Goal: Check status: Check status

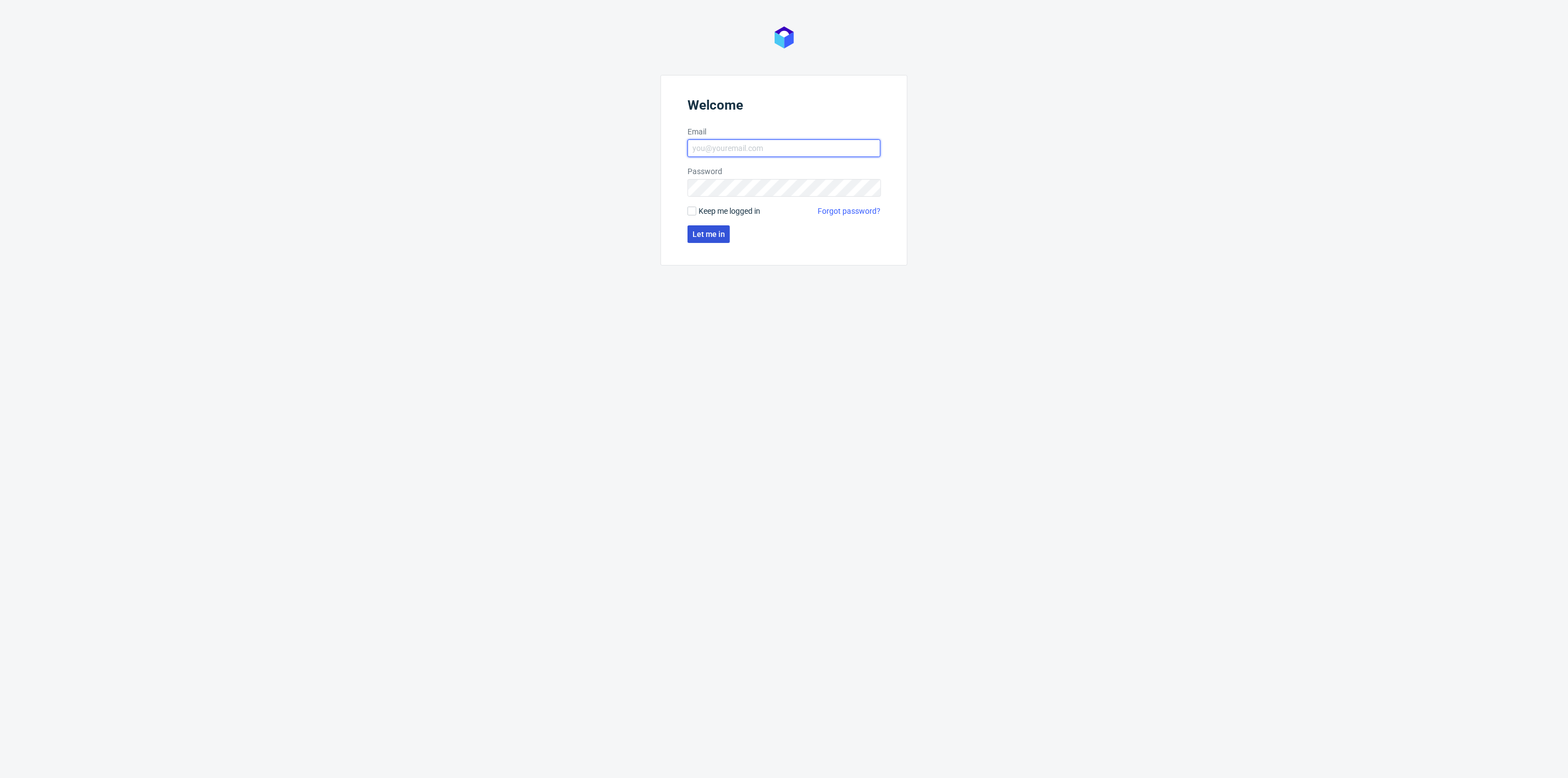
type input "agnieszka.pacholska@packhelp.com"
click at [697, 233] on span "Let me in" at bounding box center [708, 234] width 33 height 8
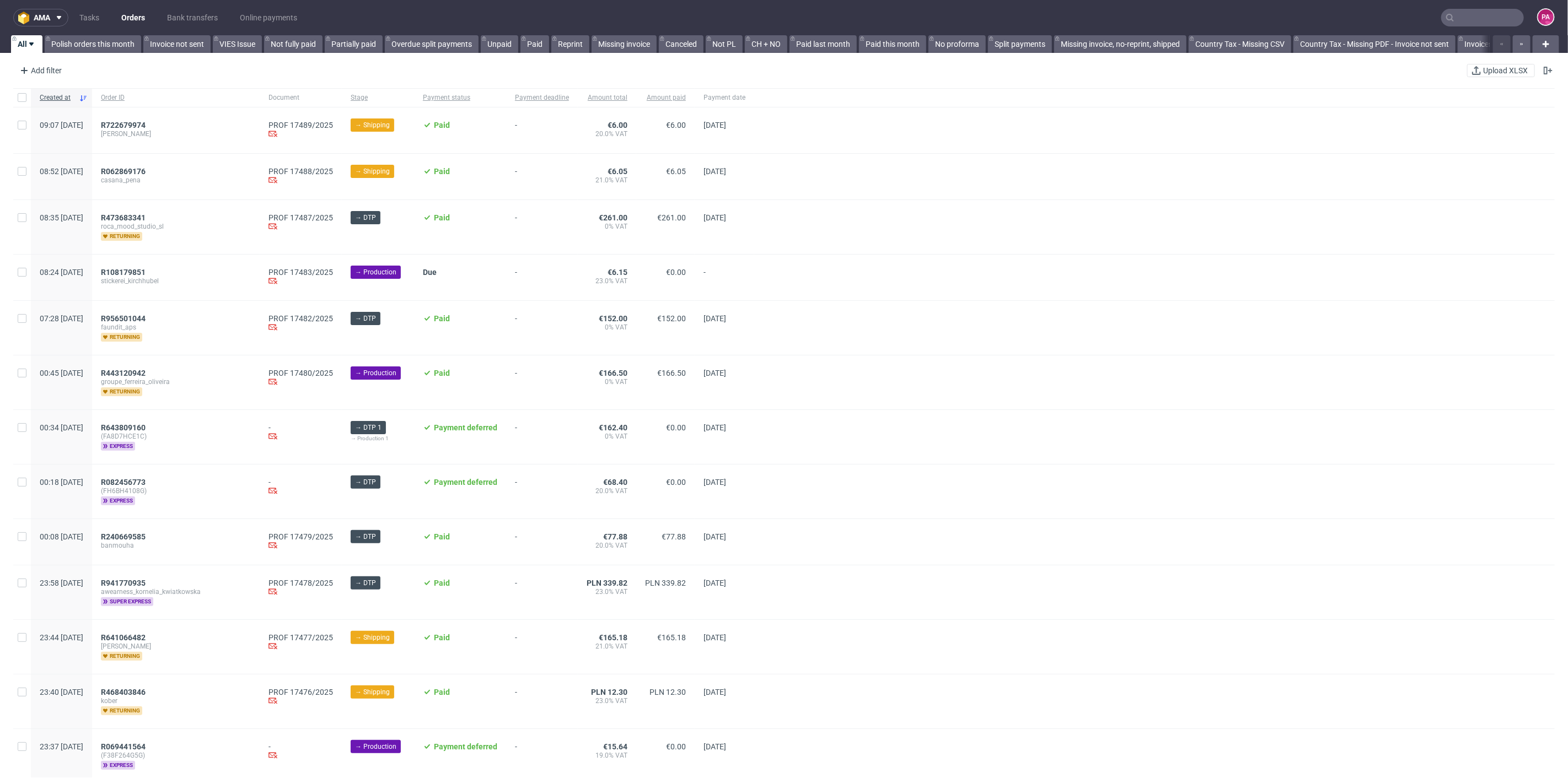
click at [1481, 19] on input "text" at bounding box center [1482, 18] width 82 height 18
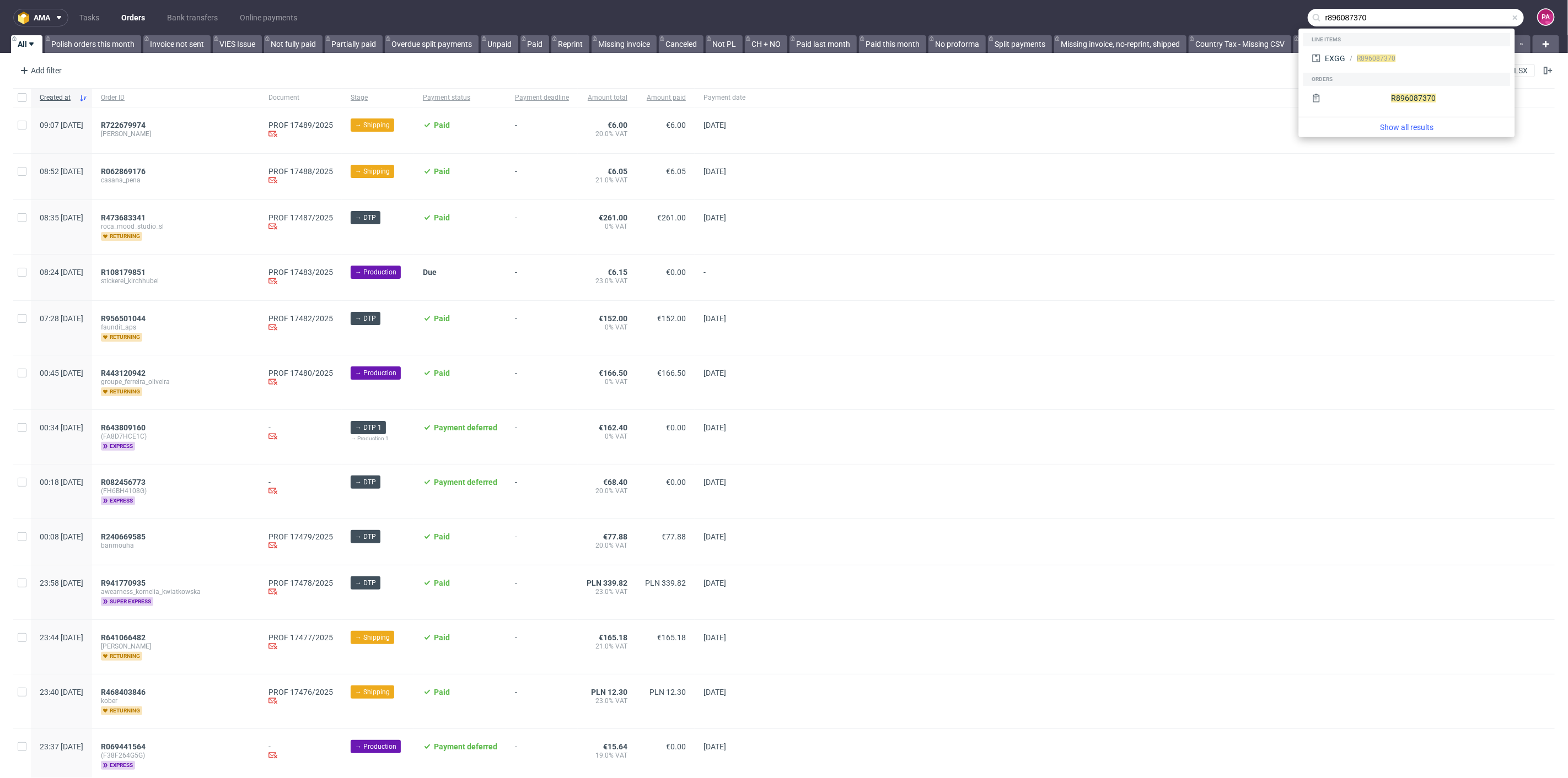
type input "r896087370"
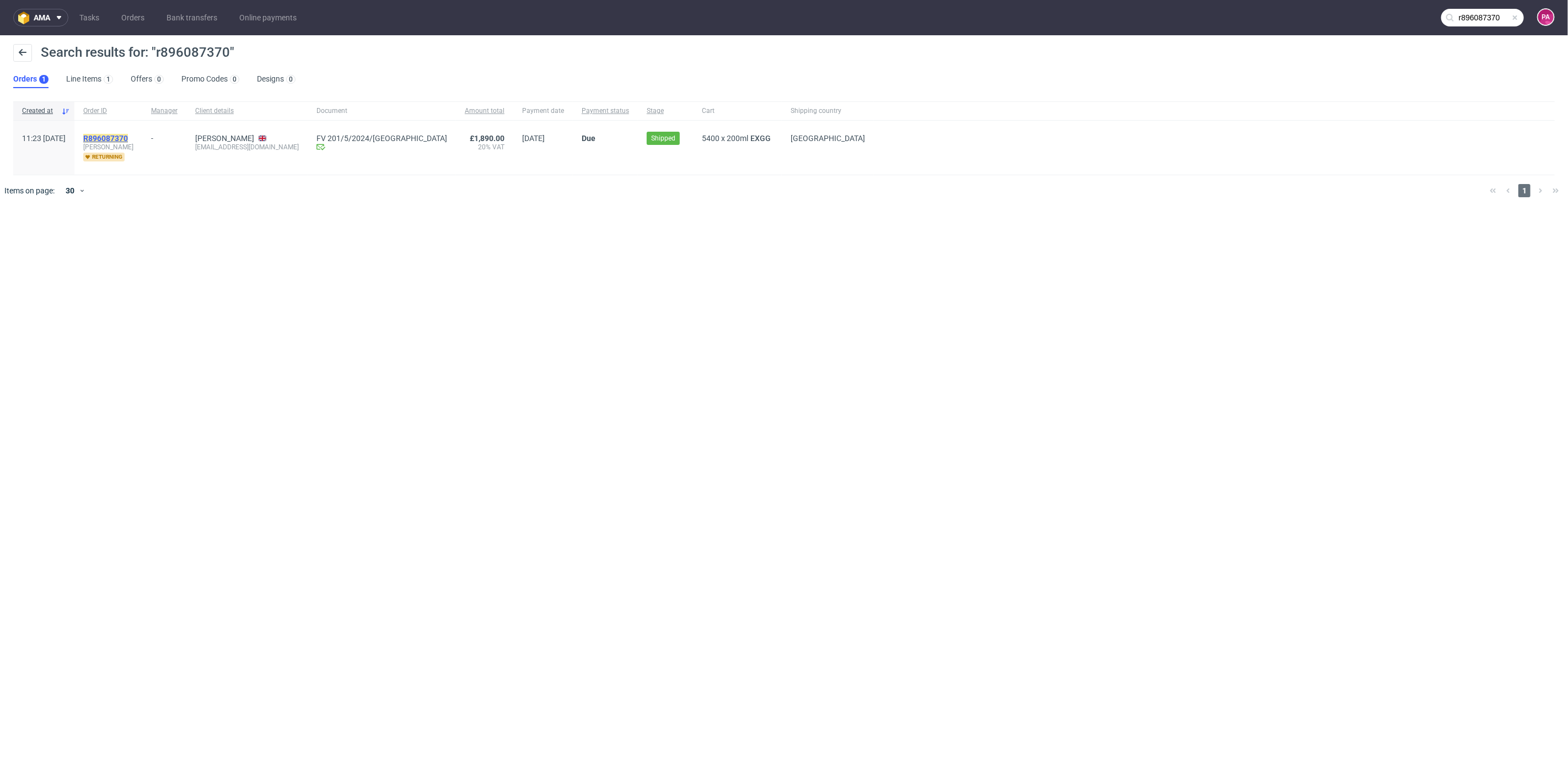
click at [128, 136] on mark "R896087370" at bounding box center [105, 138] width 45 height 9
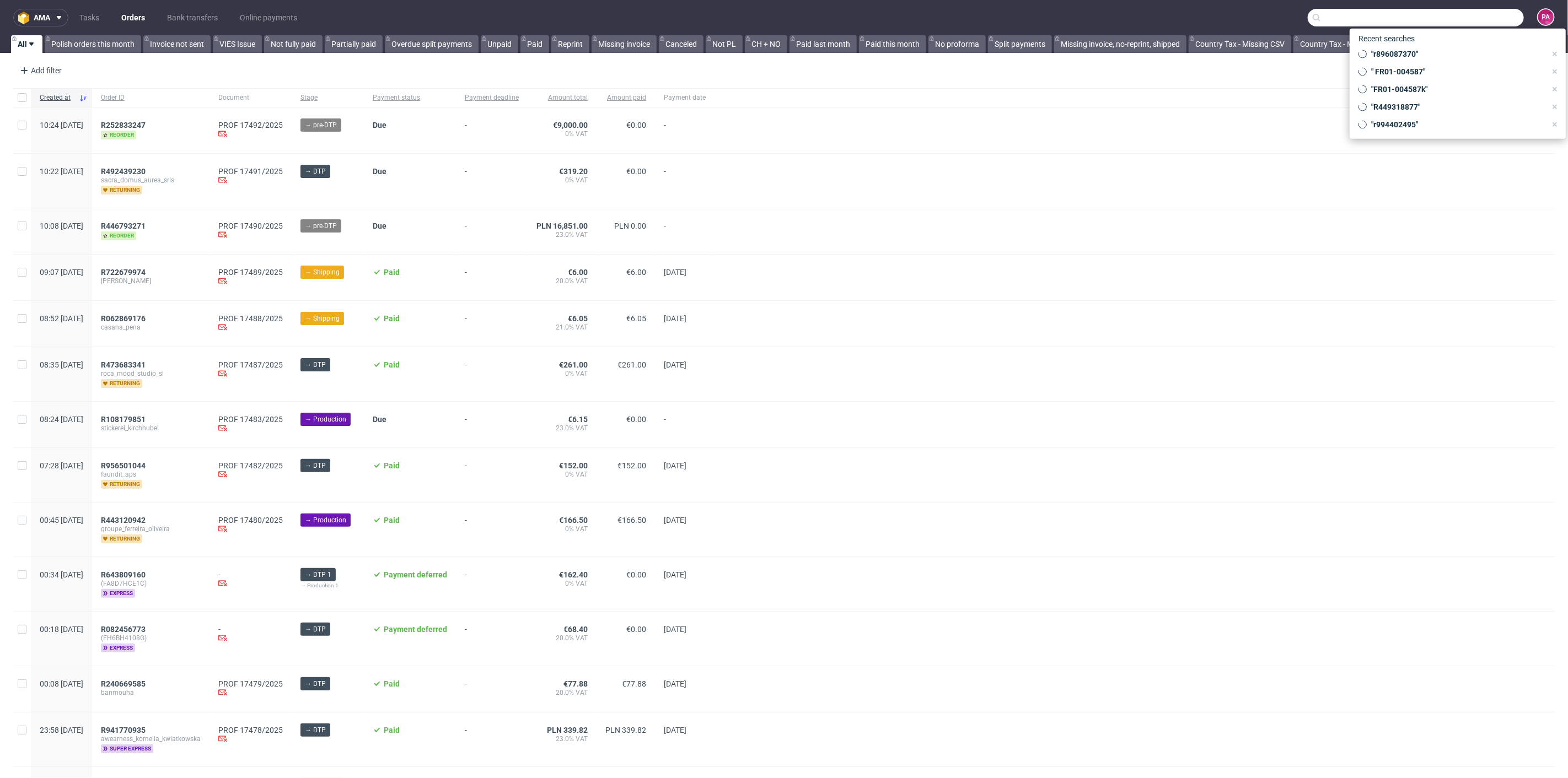
click at [1463, 19] on input "text" at bounding box center [1415, 18] width 216 height 18
paste input "R896087370"
type input "R896087370"
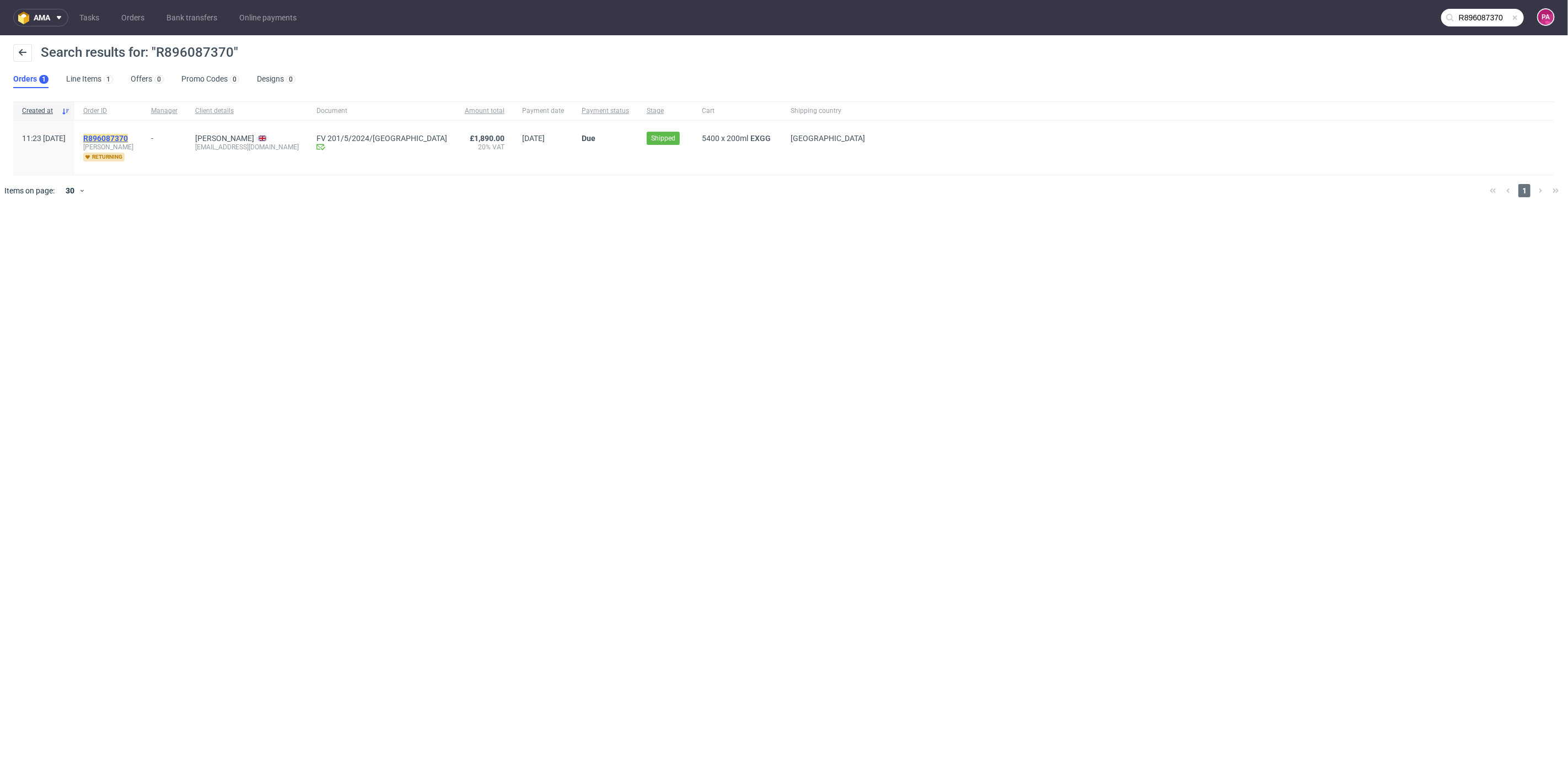
click at [128, 140] on mark "R896087370" at bounding box center [105, 138] width 45 height 9
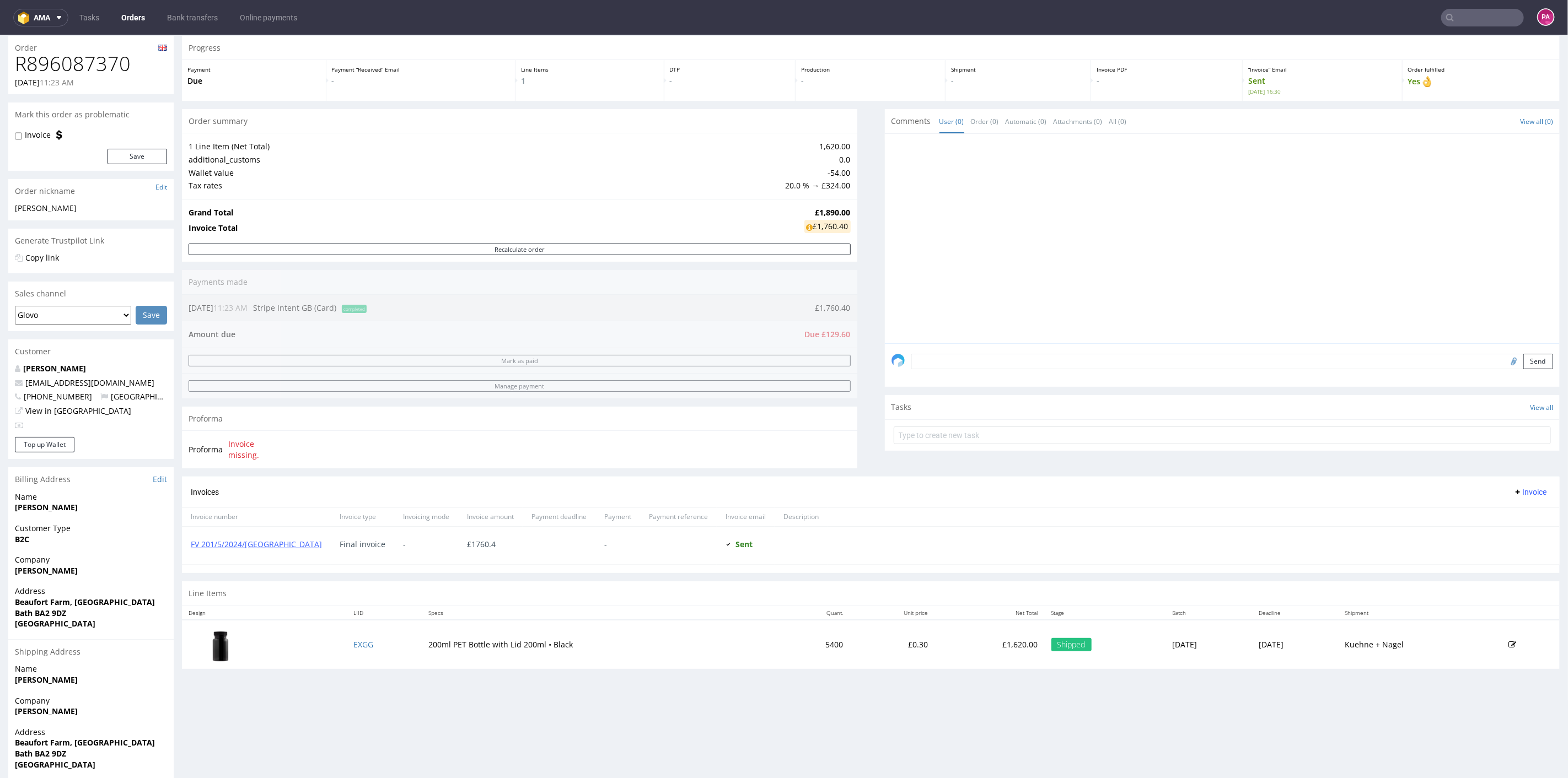
scroll to position [70, 0]
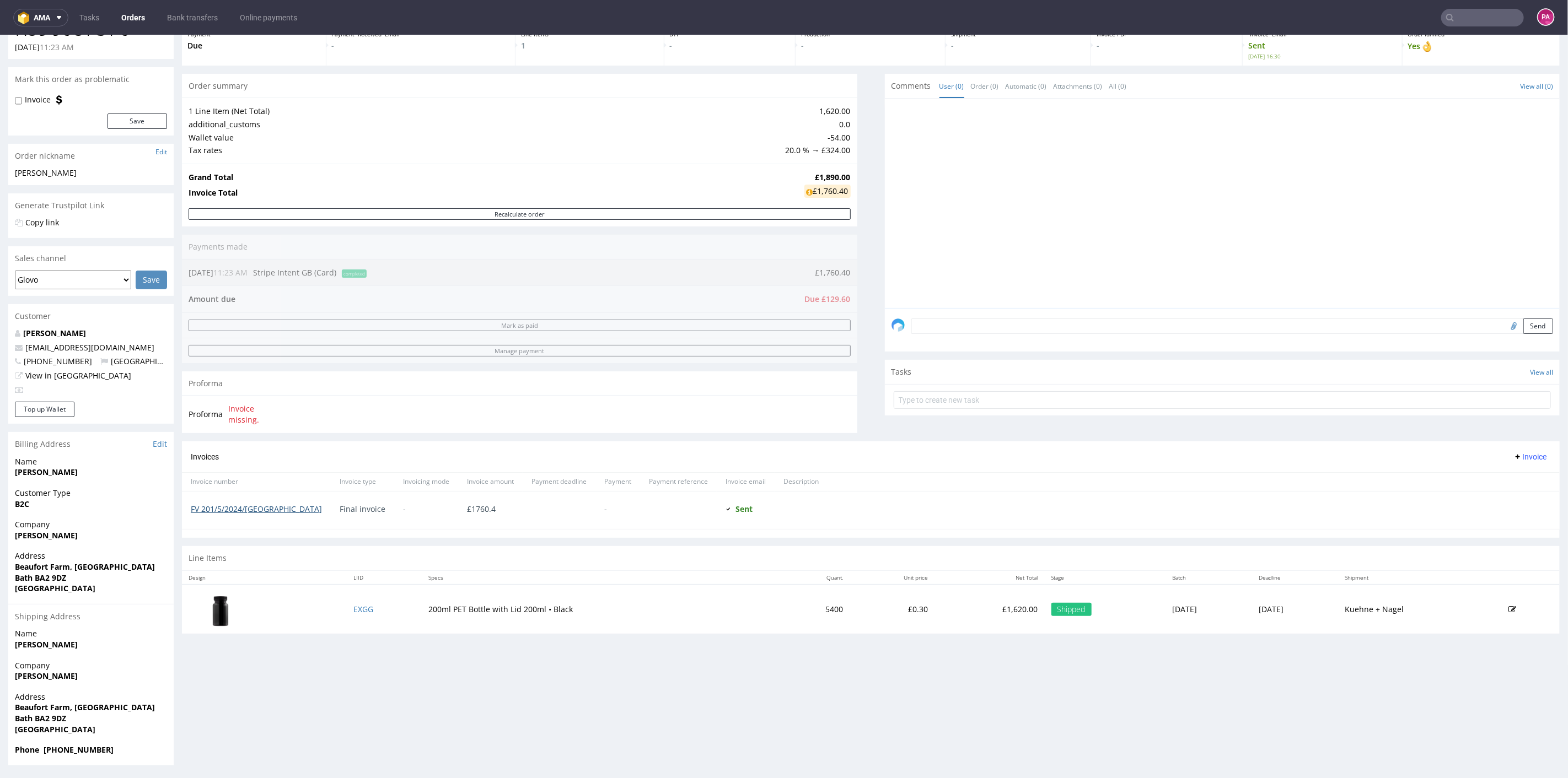
click at [235, 505] on link "FV 201/5/2024/[GEOGRAPHIC_DATA]" at bounding box center [256, 508] width 132 height 11
